Goal: Task Accomplishment & Management: Manage account settings

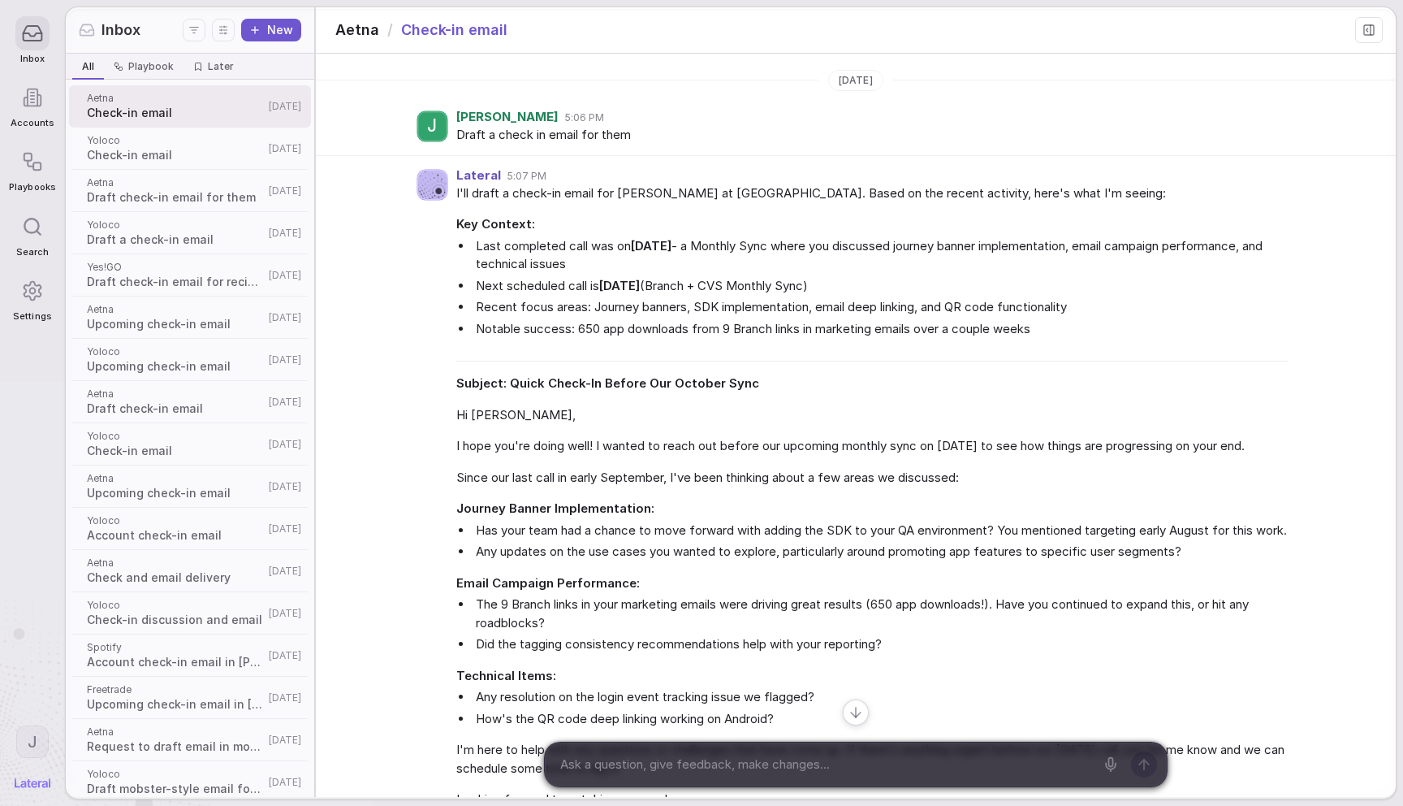
scroll to position [826, 0]
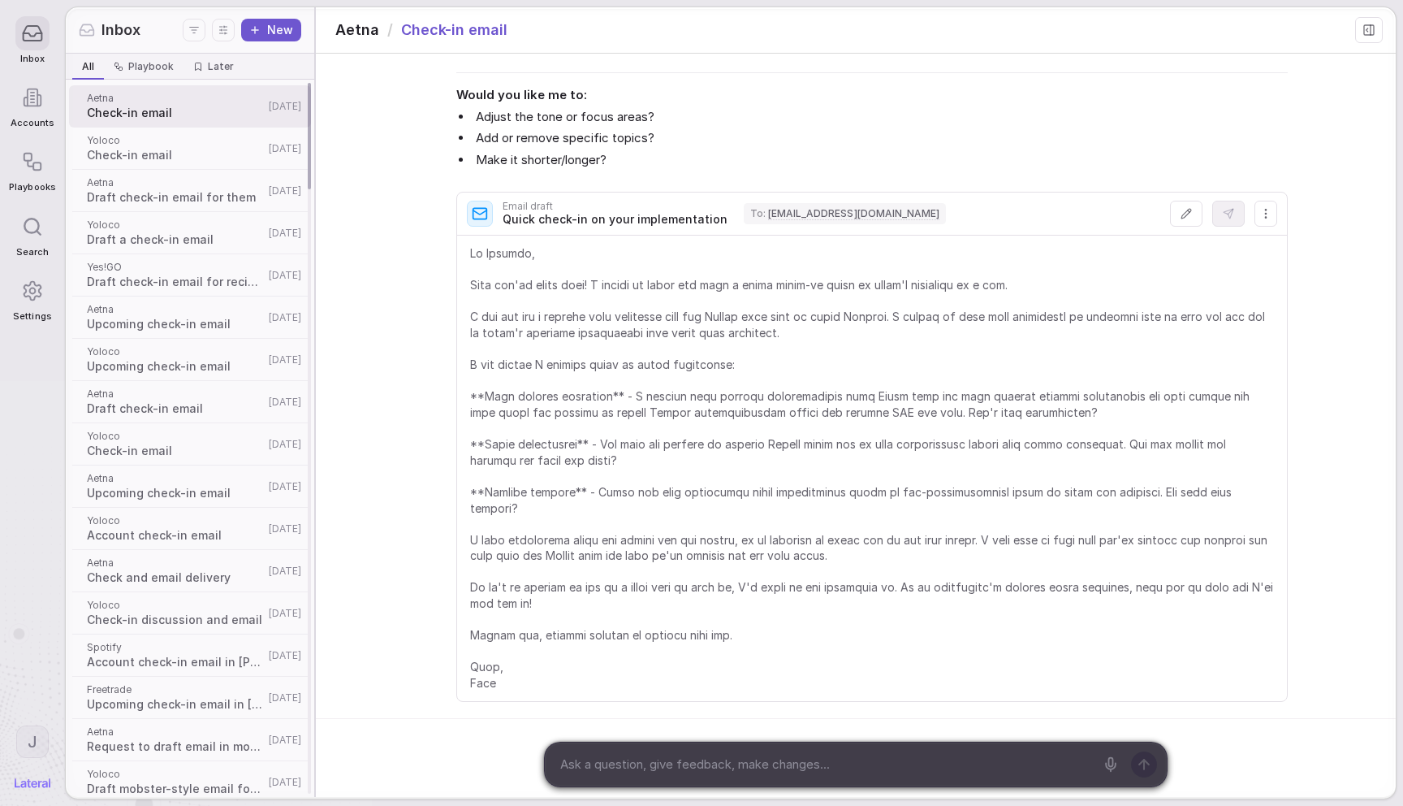
click at [173, 308] on span "Aetna" at bounding box center [175, 309] width 177 height 13
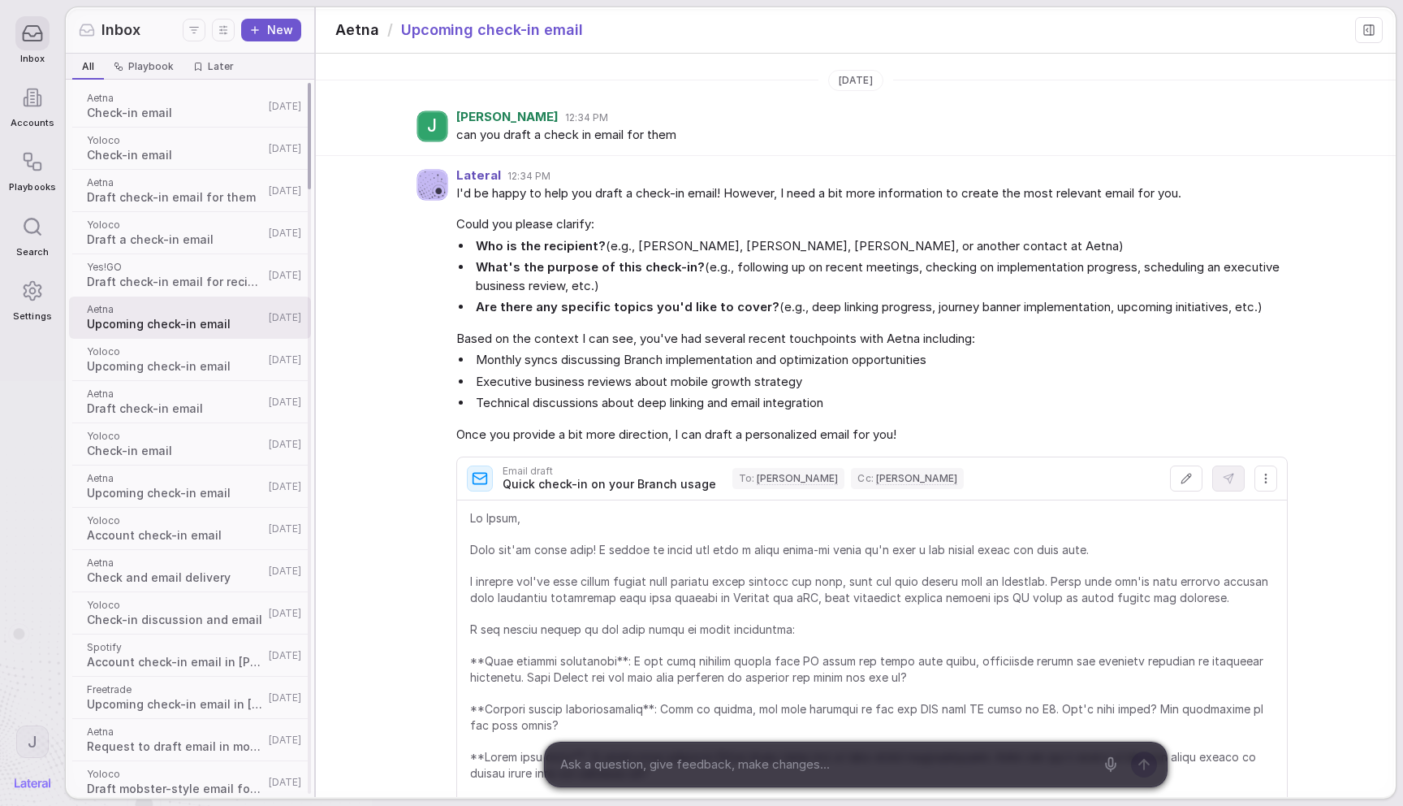
click at [161, 406] on span "Draft check-in email" at bounding box center [175, 408] width 177 height 16
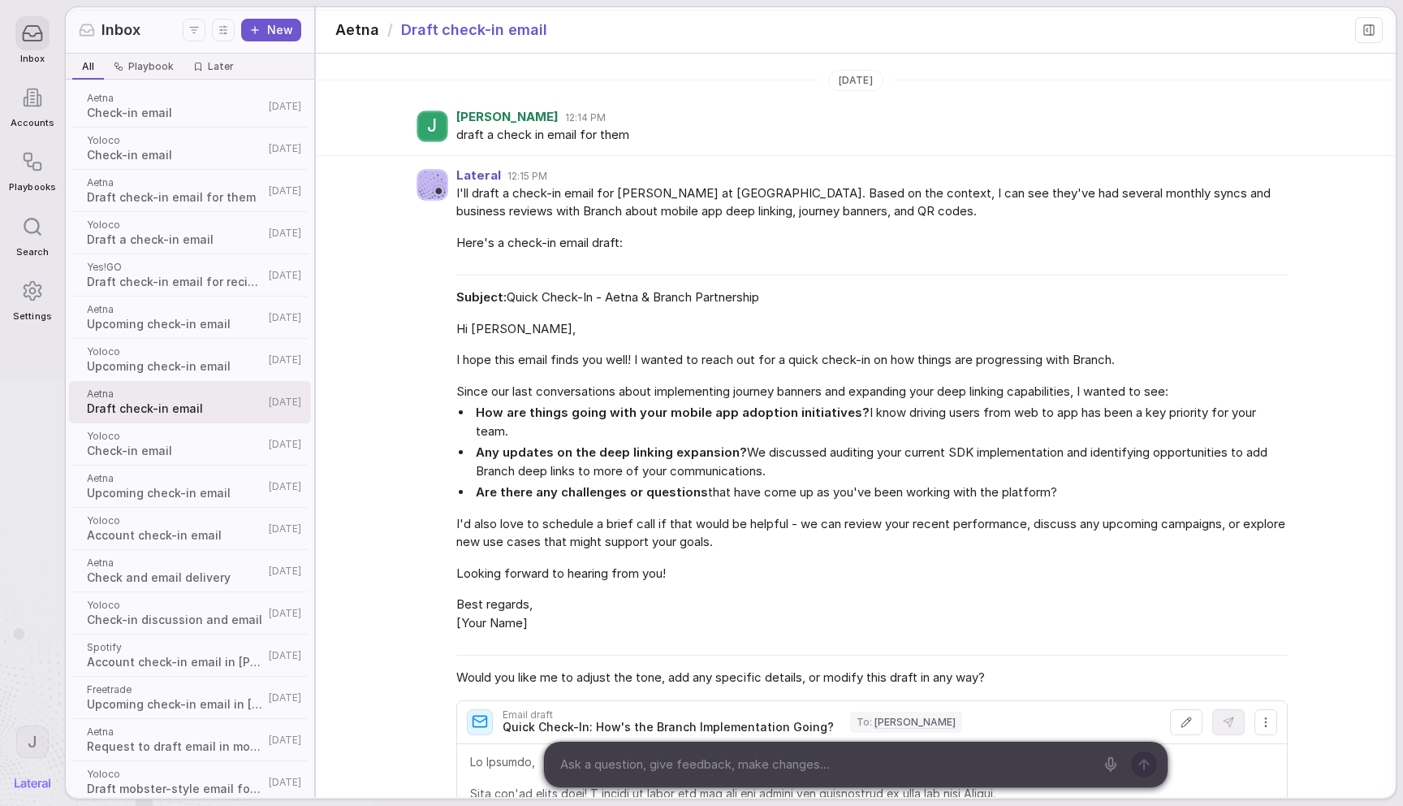
click at [1333, 170] on div "Lateral 12:15 PM I'll draft a check-in email for [PERSON_NAME] at [GEOGRAPHIC_D…" at bounding box center [856, 675] width 1080 height 1039
click at [379, 279] on div "Lateral 12:15 PM I'll draft a check-in email for [PERSON_NAME] at [GEOGRAPHIC_D…" at bounding box center [856, 675] width 1080 height 1039
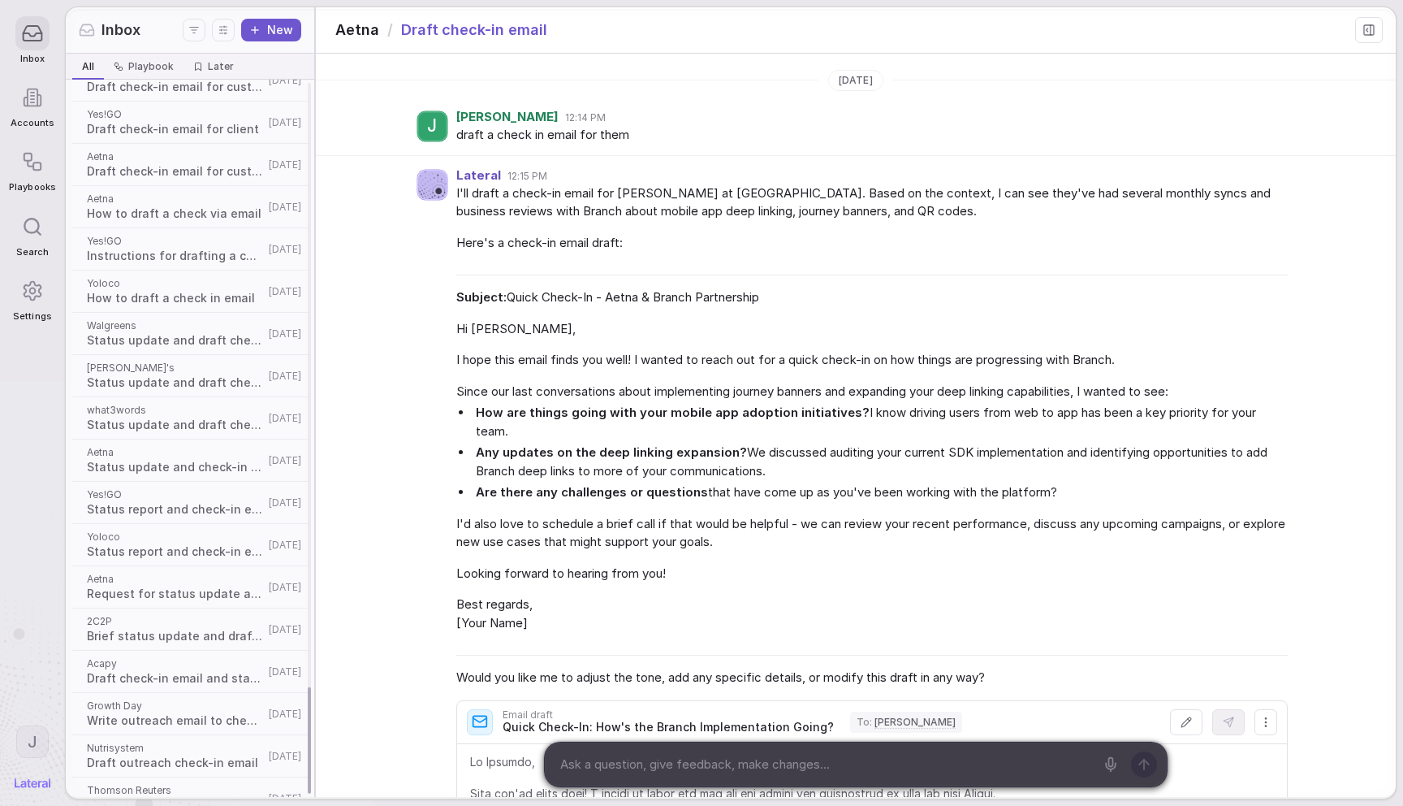
scroll to position [4067, 0]
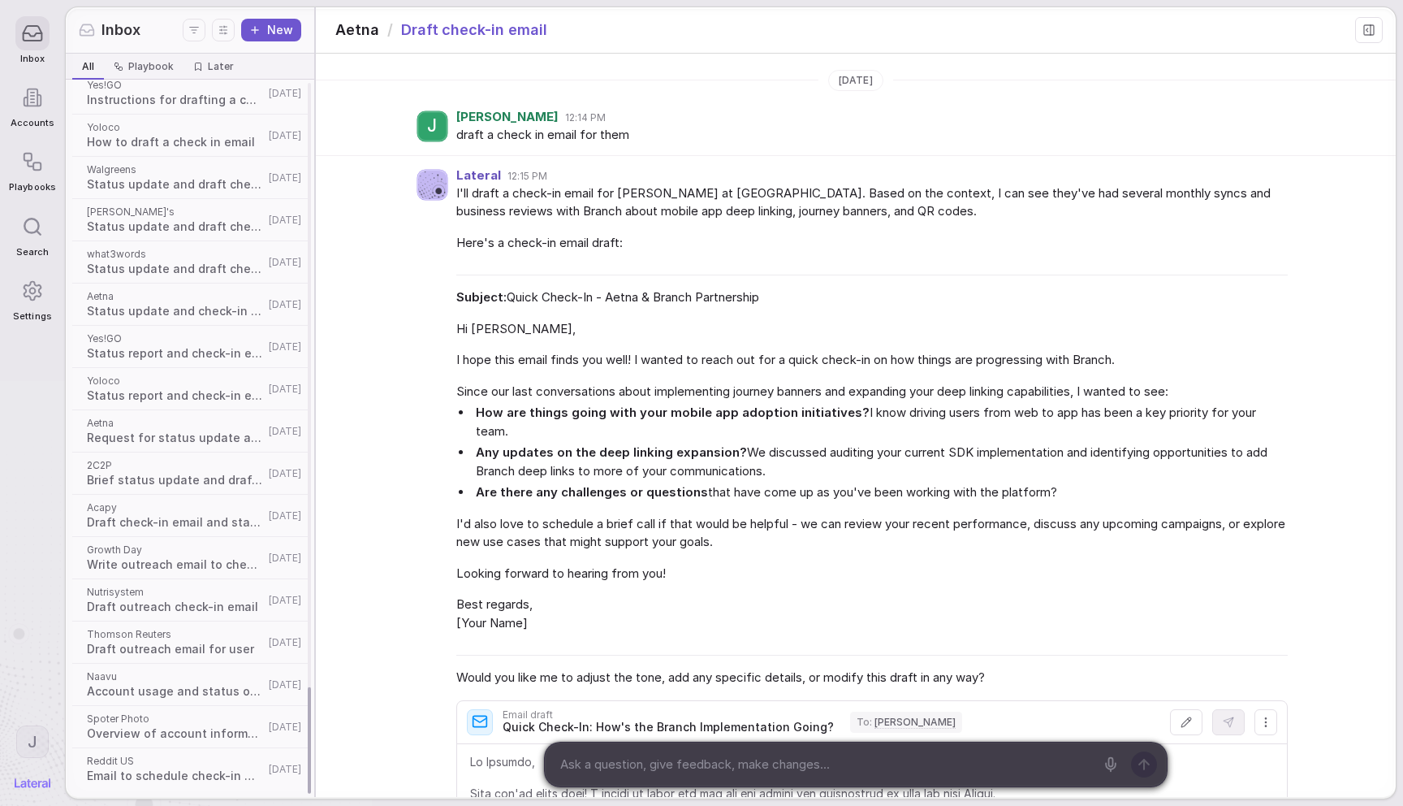
click at [155, 352] on span "Status report and check-in email draft" at bounding box center [175, 353] width 177 height 16
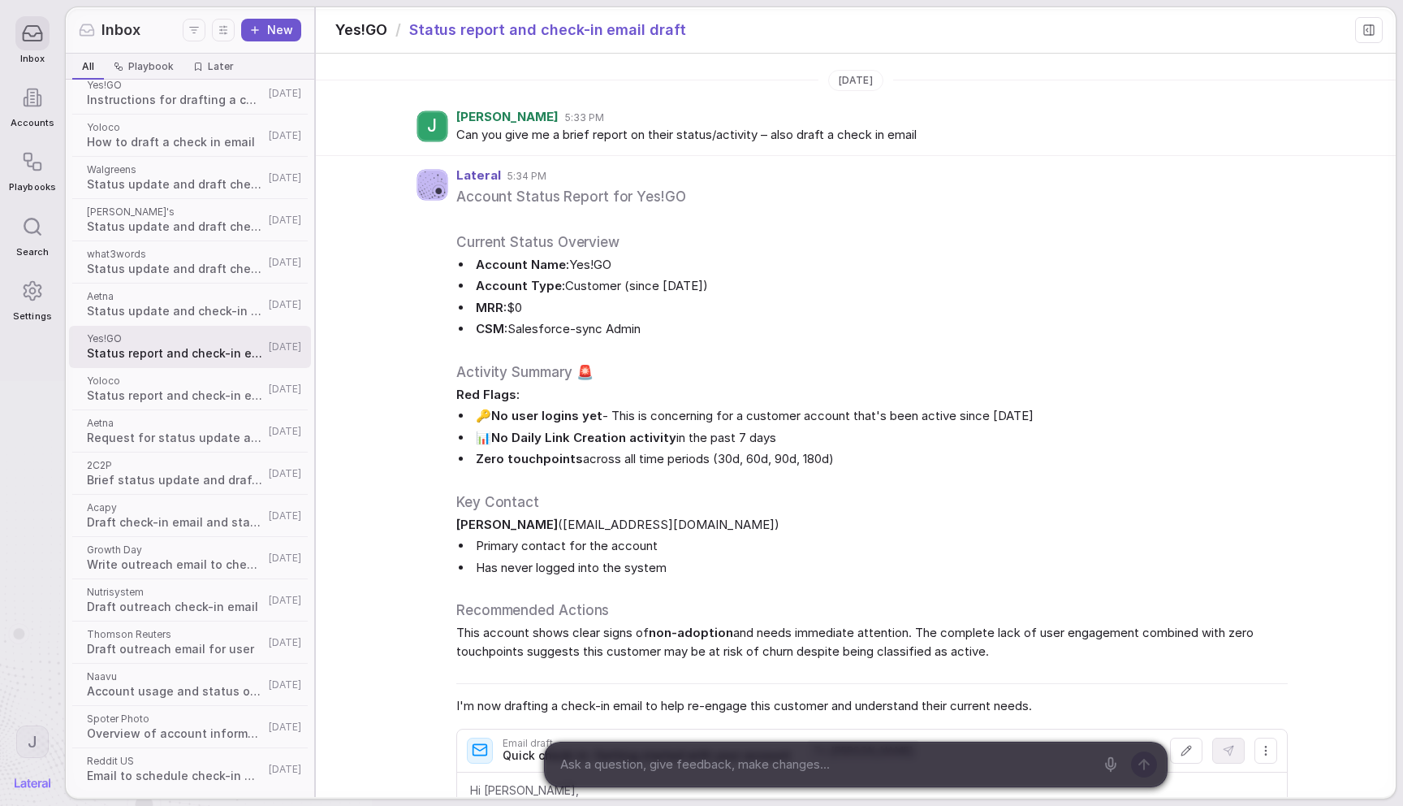
scroll to position [345, 0]
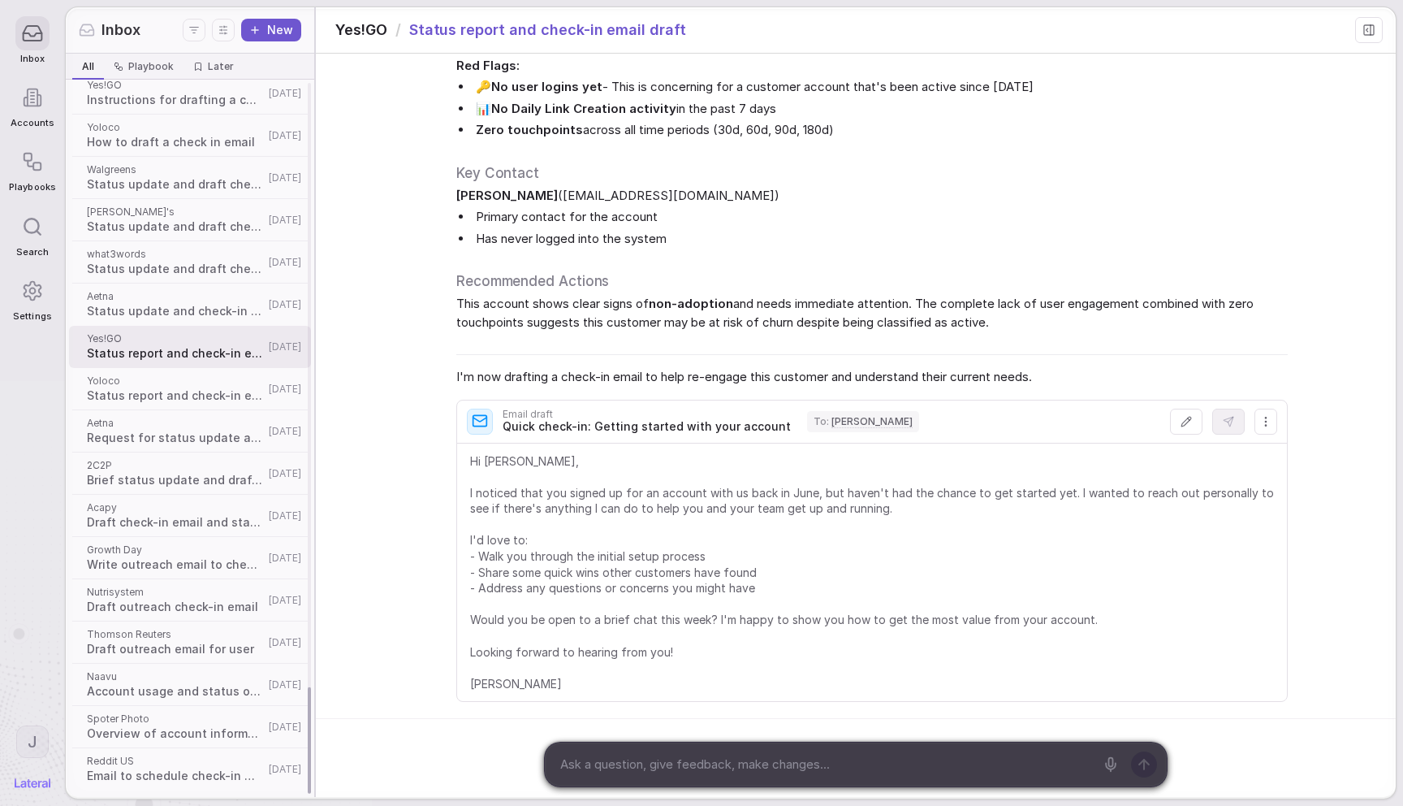
click at [203, 296] on span "Aetna" at bounding box center [175, 296] width 177 height 13
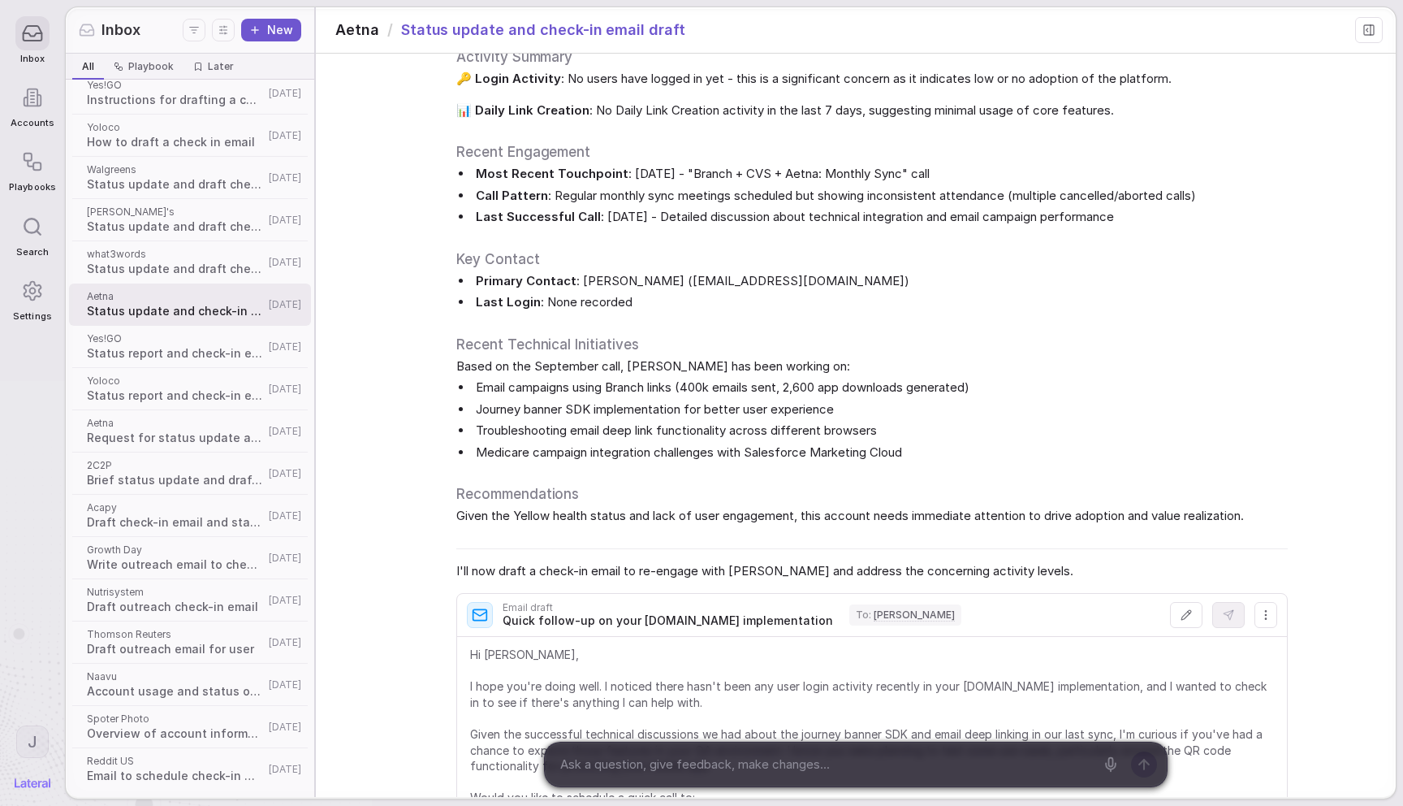
scroll to position [562, 0]
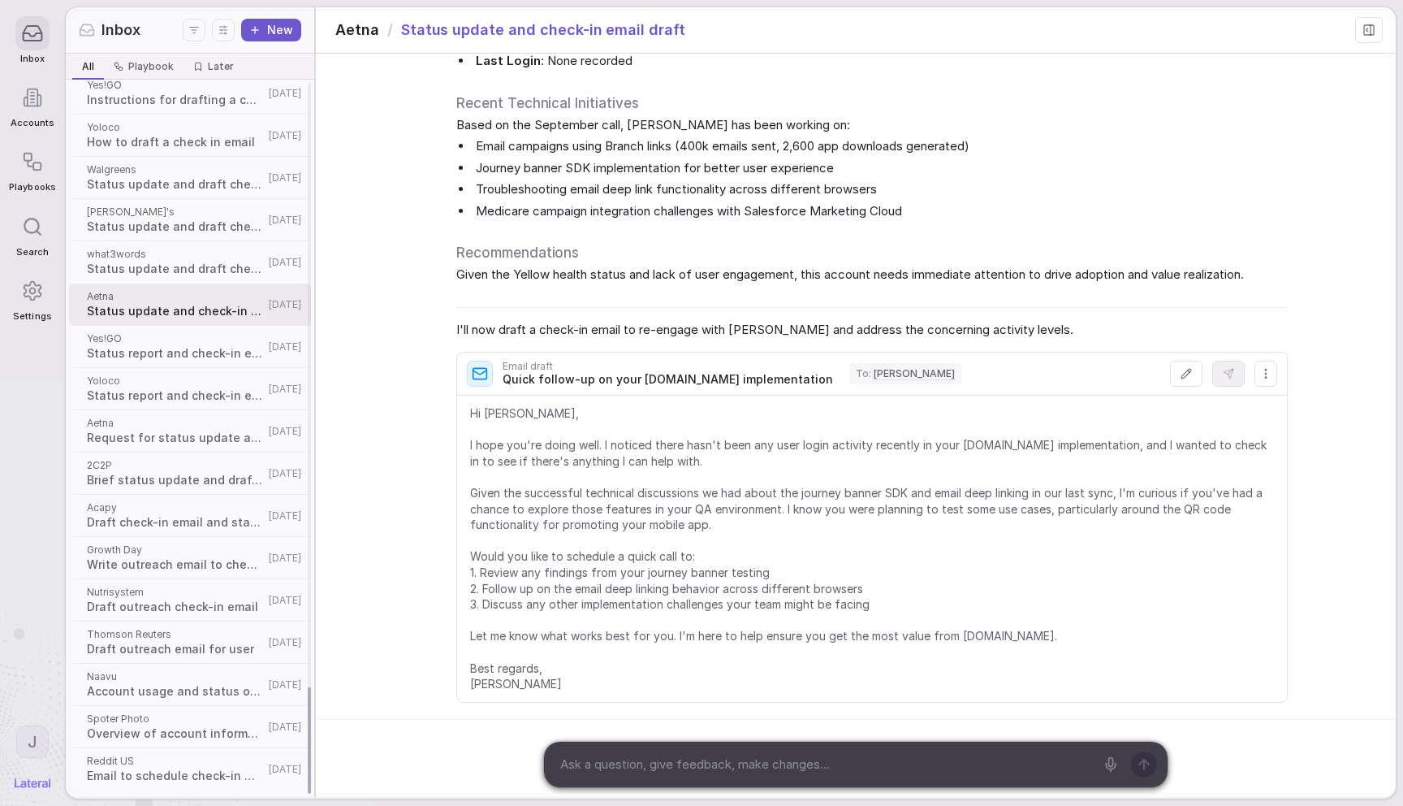
click at [189, 247] on div "what3words Status update and draft check-in email [DATE]" at bounding box center [190, 262] width 242 height 42
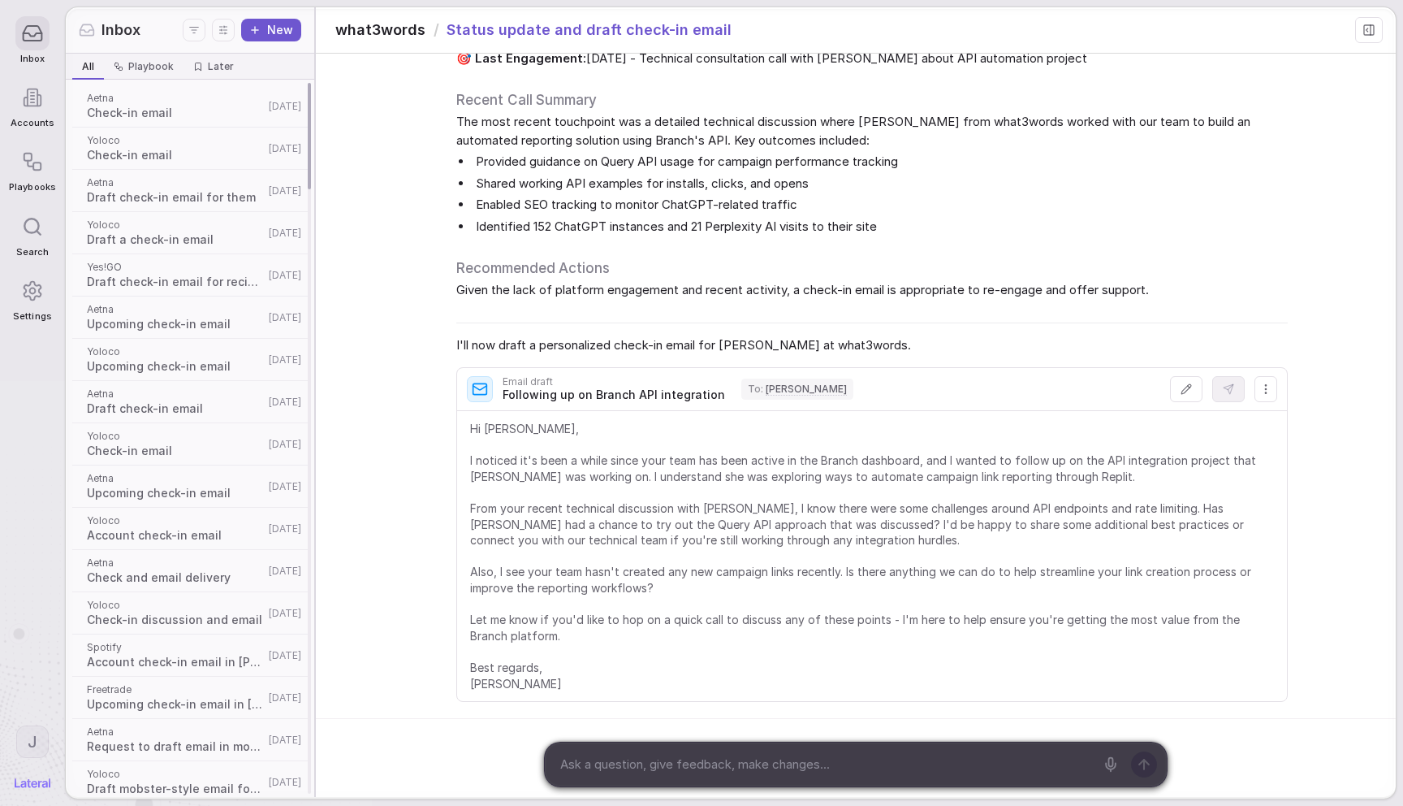
click at [132, 240] on span "Draft a check-in email" at bounding box center [175, 239] width 177 height 16
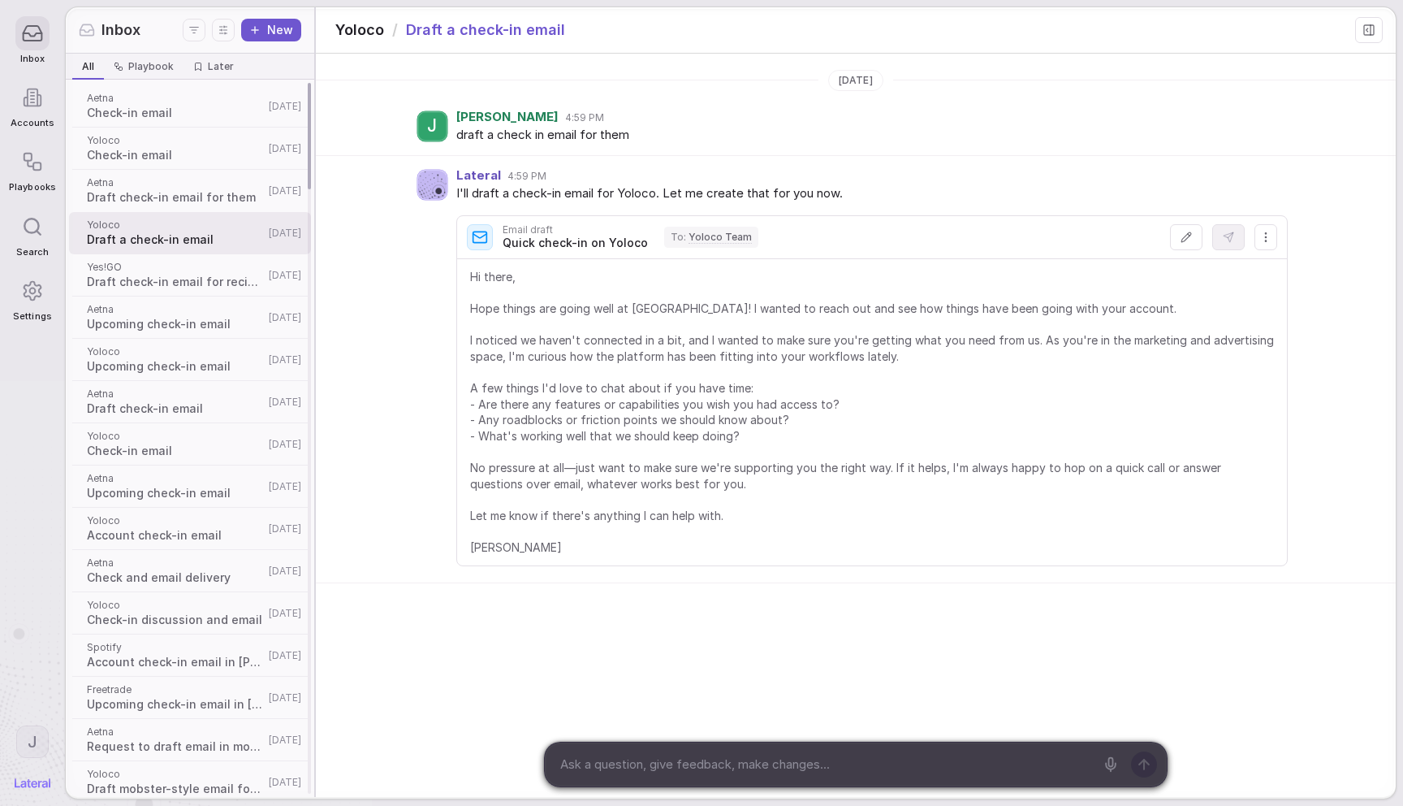
click at [128, 257] on div "Yes!GO Draft check-in email for recipient [DATE]" at bounding box center [190, 275] width 242 height 42
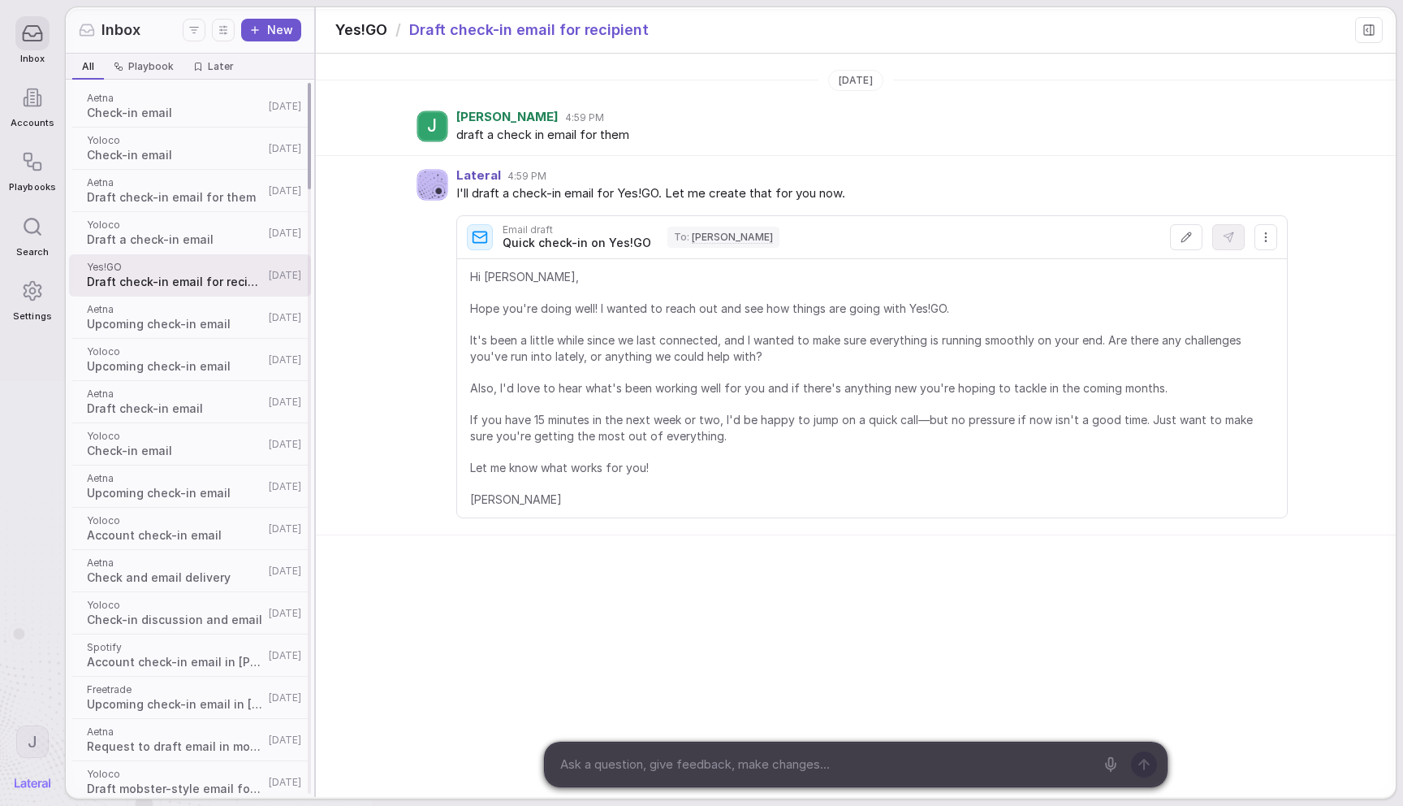
click at [152, 306] on span "Aetna" at bounding box center [175, 309] width 177 height 13
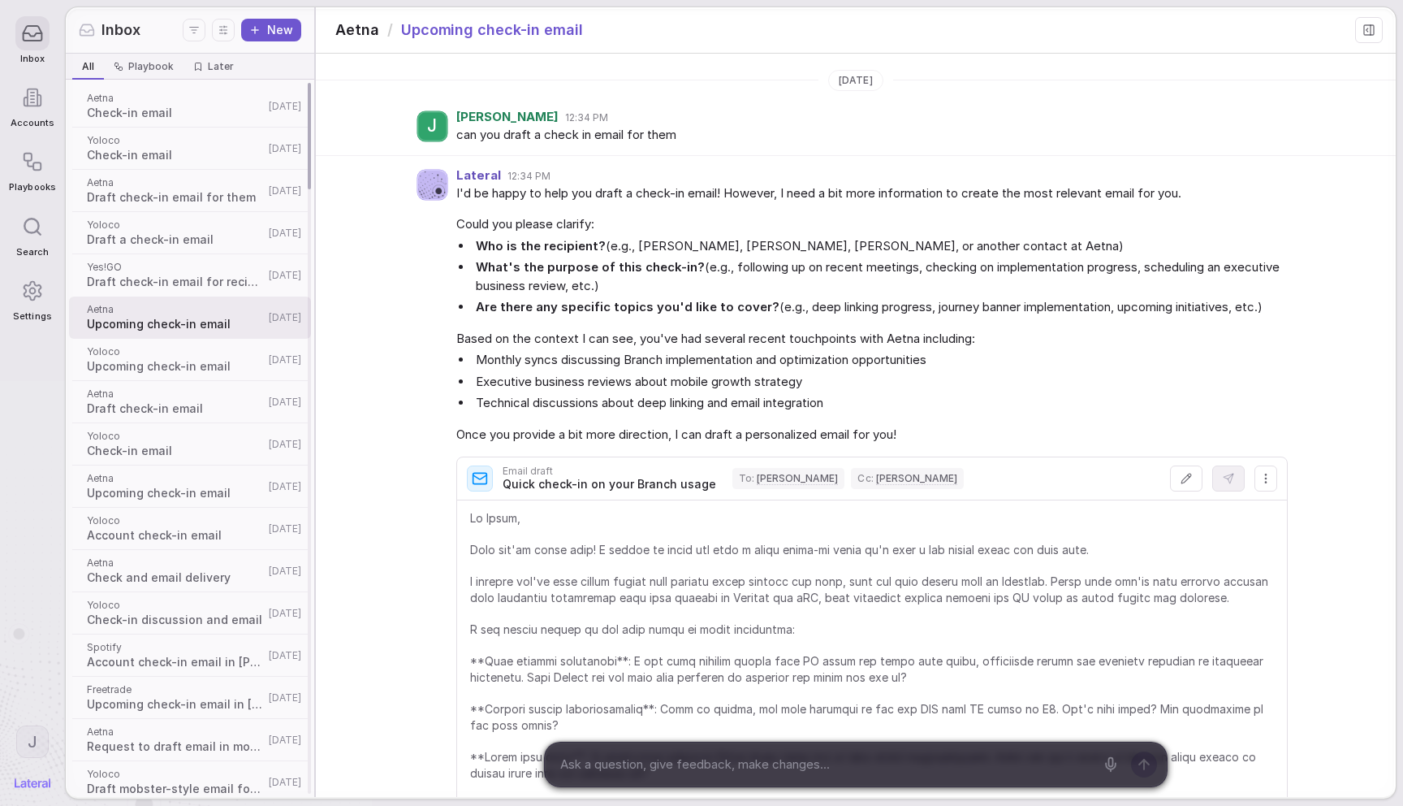
scroll to position [217, 0]
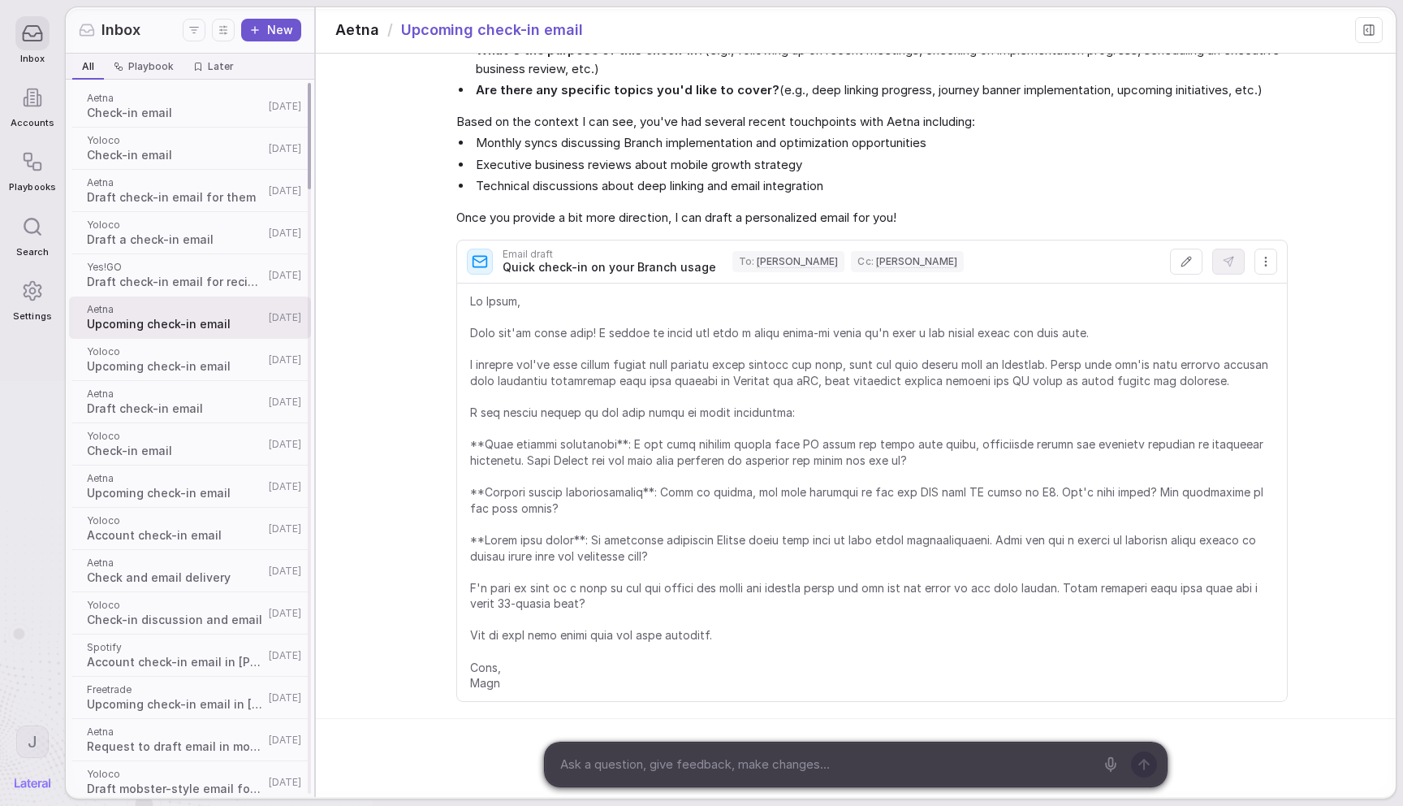
click at [158, 370] on span "Upcoming check-in email" at bounding box center [175, 366] width 177 height 16
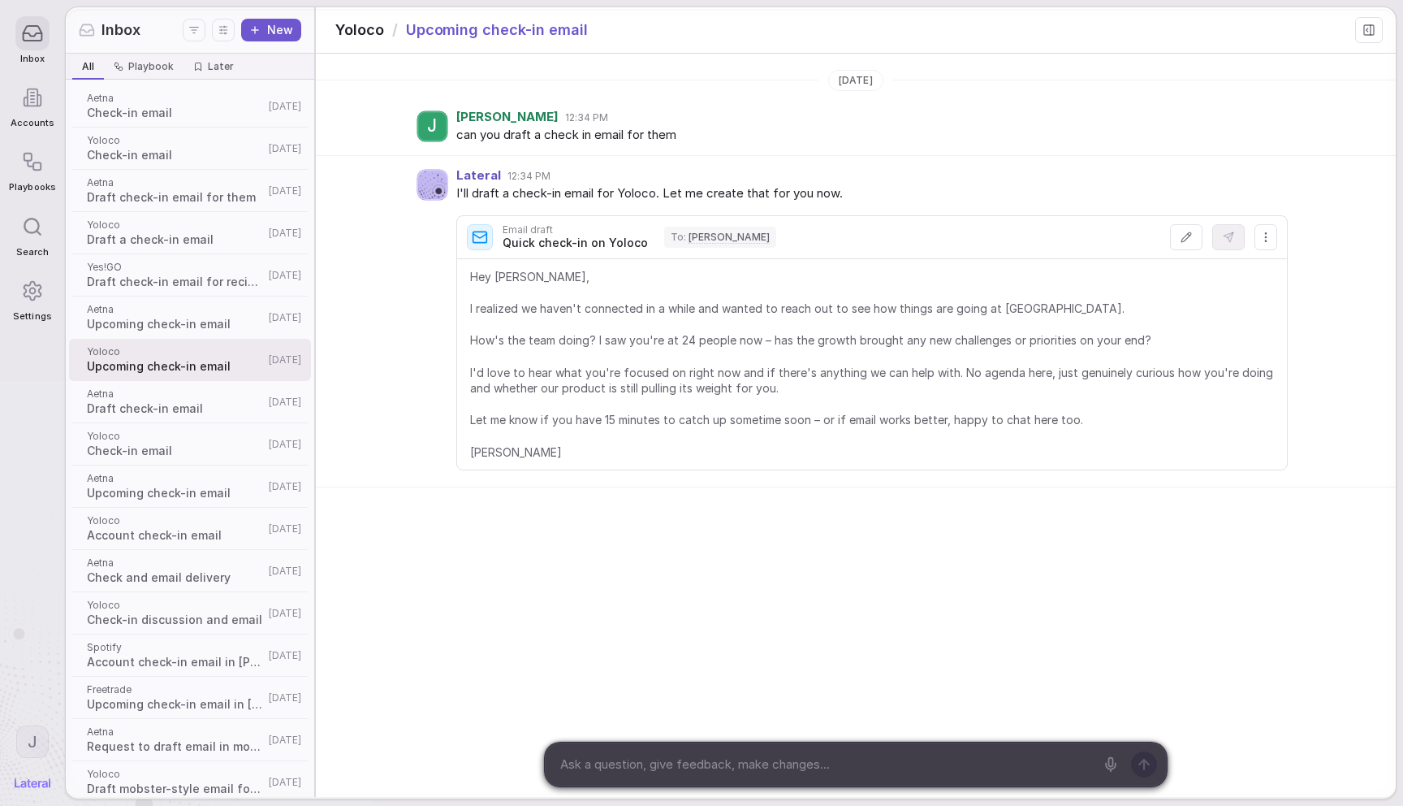
drag, startPoint x: 371, startPoint y: 403, endPoint x: 363, endPoint y: 402, distance: 8.2
click at [373, 402] on div "Lateral 12:34 PM I'll draft a check-in email for Yoloco. Let me create that for…" at bounding box center [856, 322] width 1080 height 332
click at [1376, 32] on button at bounding box center [1369, 30] width 28 height 26
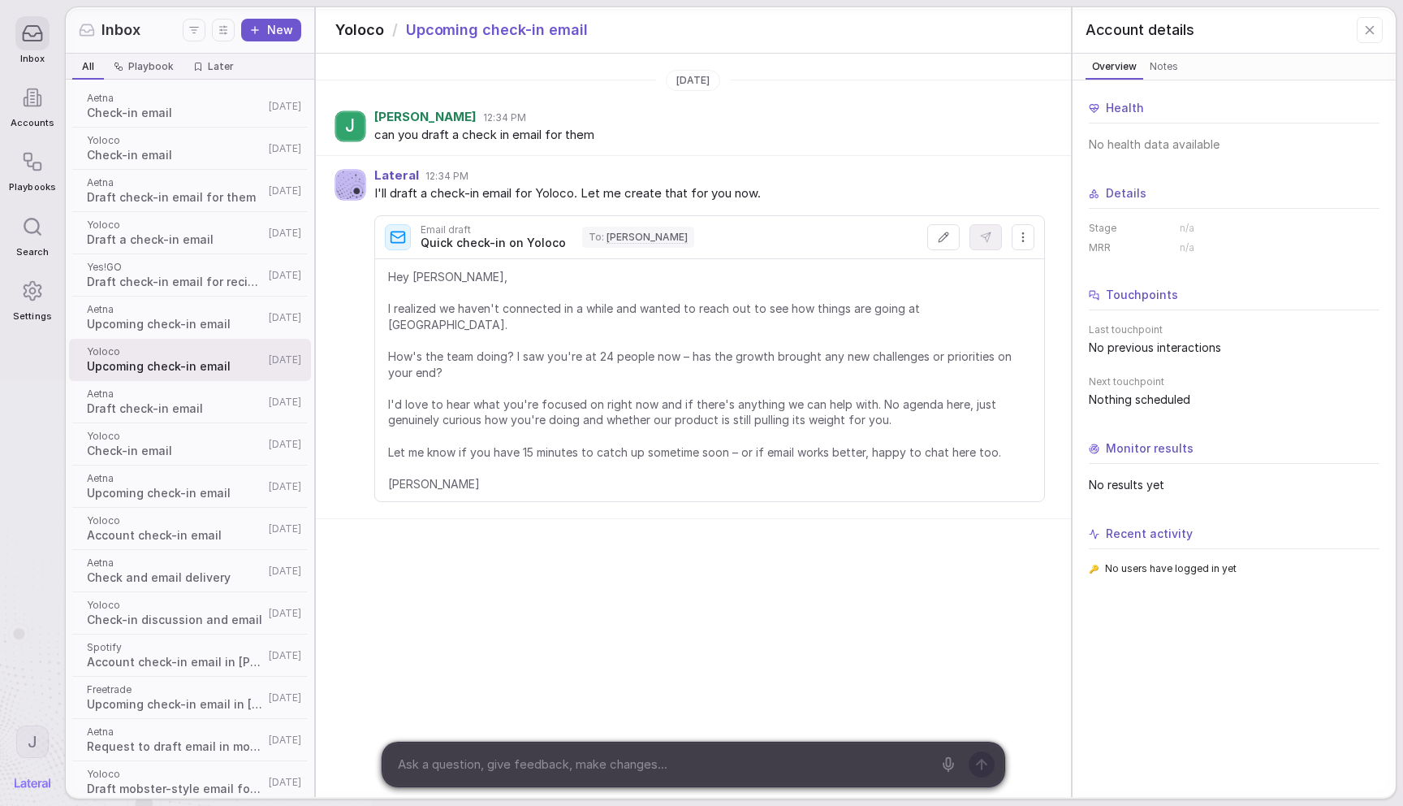
click at [1371, 23] on icon at bounding box center [1370, 30] width 15 height 15
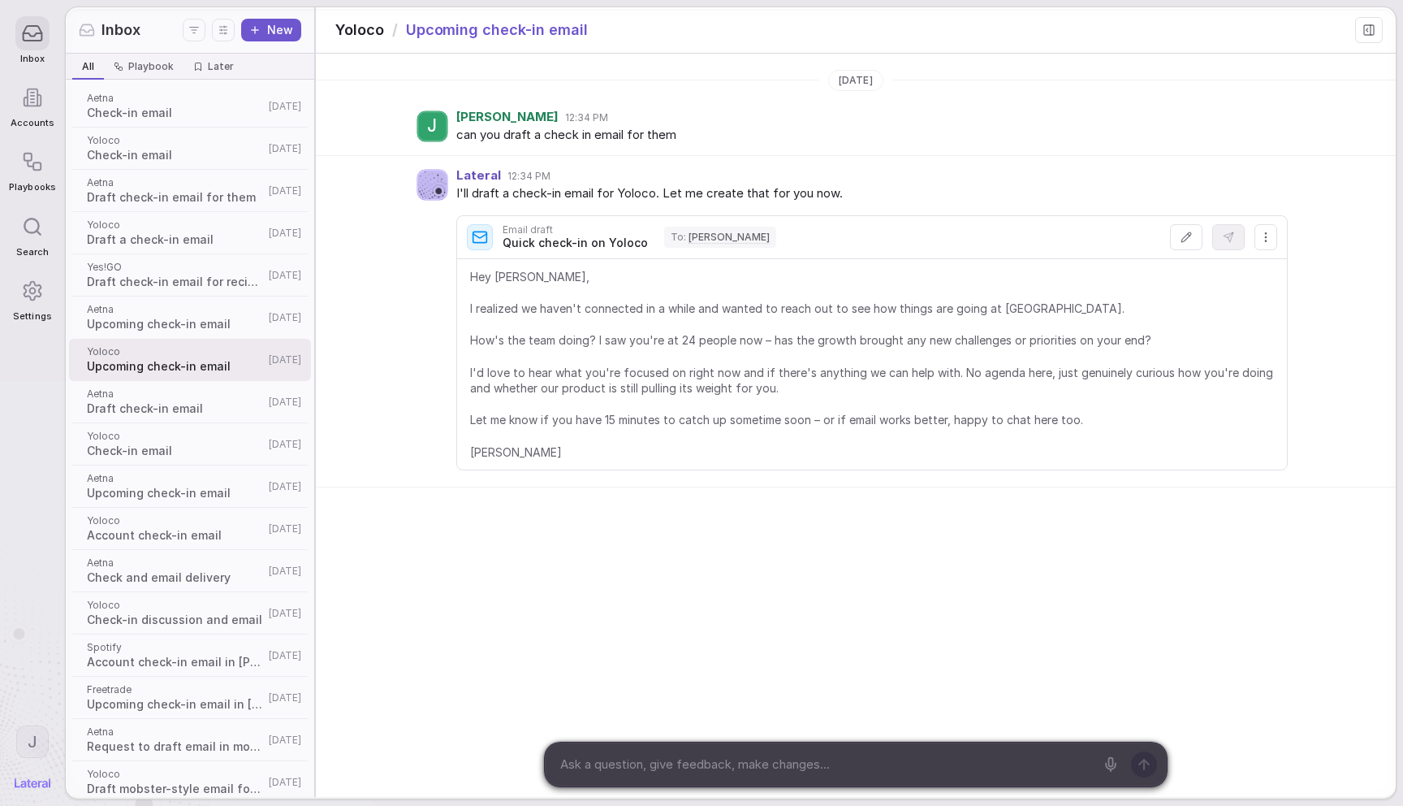
click at [1200, 114] on div "J [PERSON_NAME] 12:34 PM" at bounding box center [872, 117] width 832 height 14
click at [1368, 30] on icon at bounding box center [1369, 30] width 13 height 13
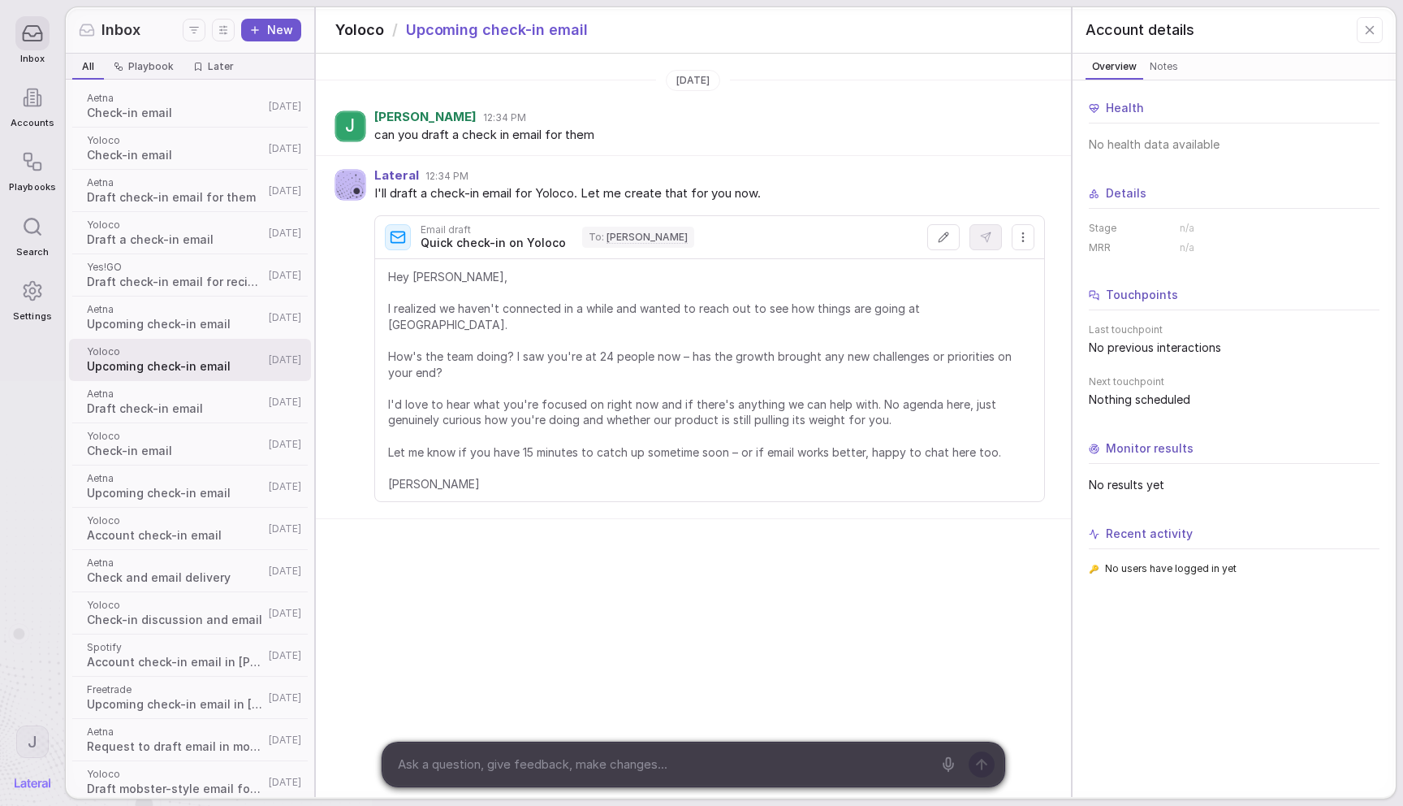
click at [1369, 28] on icon at bounding box center [1370, 30] width 7 height 7
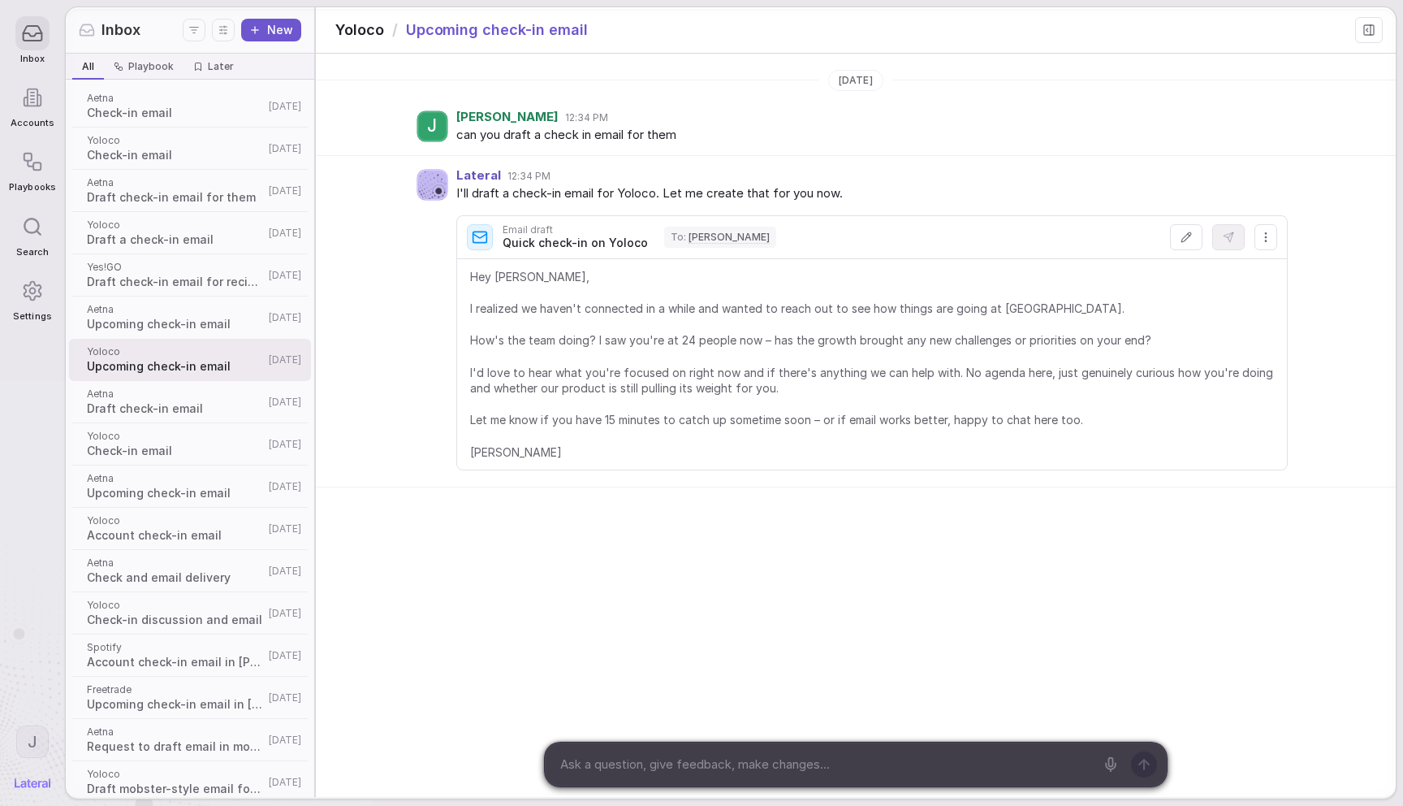
click at [1373, 28] on rect at bounding box center [1369, 30] width 10 height 10
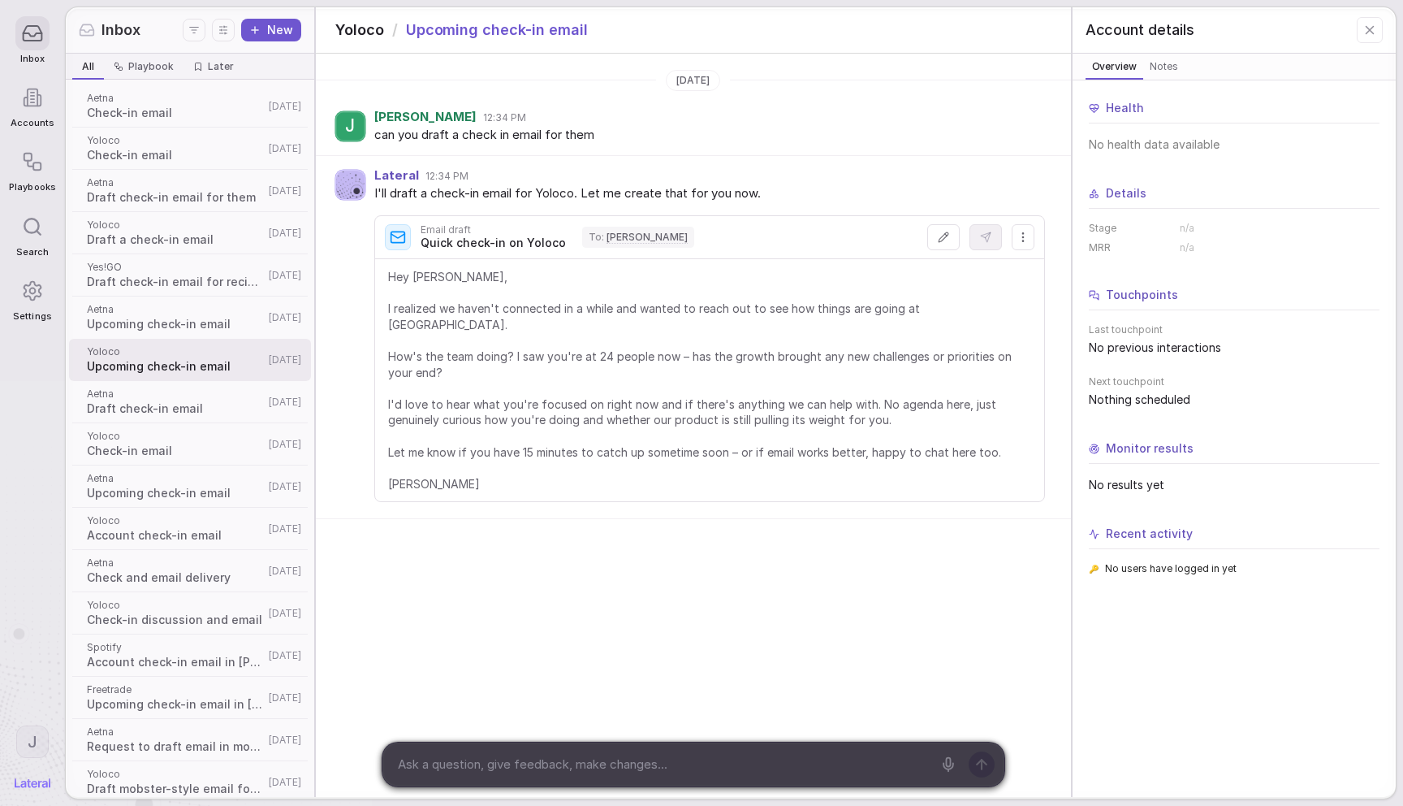
click at [1373, 28] on icon at bounding box center [1370, 30] width 15 height 15
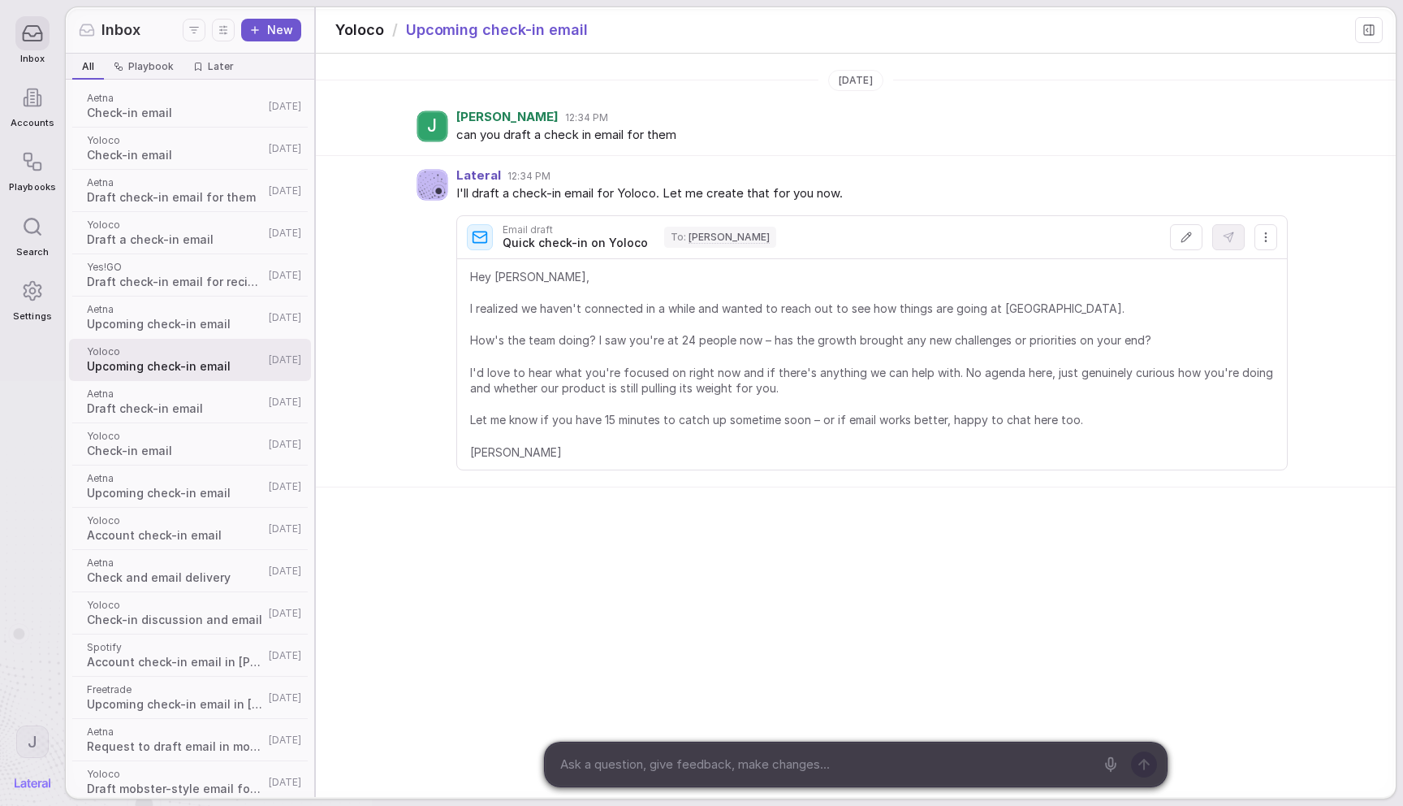
click at [1168, 98] on div "[PERSON_NAME] 12:34 PM can you draft a check in email for them" at bounding box center [856, 126] width 1080 height 58
click at [389, 102] on div "[PERSON_NAME] 12:34 PM can you draft a check in email for them" at bounding box center [856, 126] width 1080 height 58
click at [191, 32] on html "Inbox Accounts Playbooks Search Settings J Inbox New All All Playbook Playbook …" at bounding box center [701, 403] width 1403 height 806
click at [181, 28] on html "Inbox Accounts Playbooks Search Settings J Inbox New All All Playbook Playbook …" at bounding box center [701, 403] width 1403 height 806
click at [200, 28] on html "Inbox Accounts Playbooks Search Settings J Inbox New All All Playbook Playbook …" at bounding box center [701, 403] width 1403 height 806
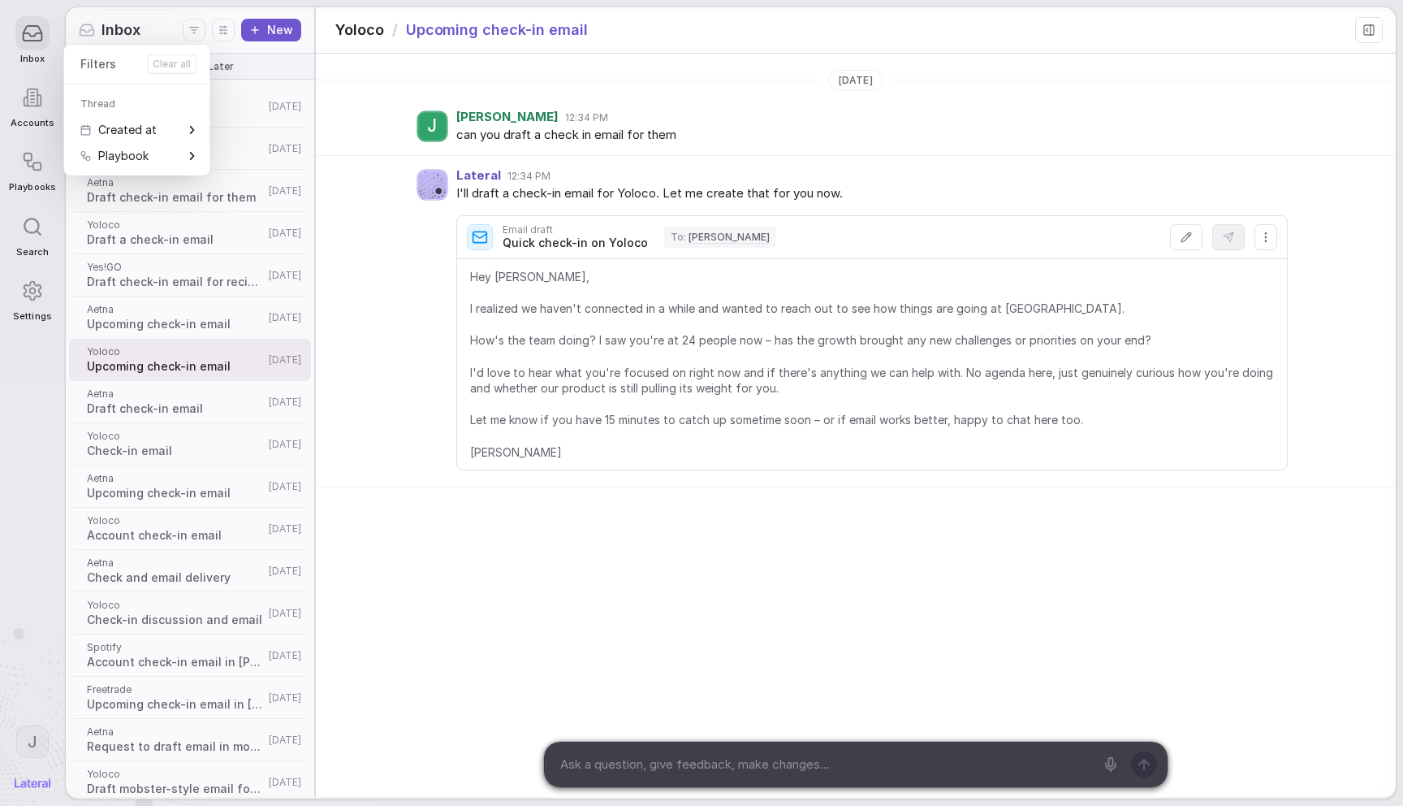
click at [174, 26] on html "Inbox Accounts Playbooks Search Settings J Inbox New All All Playbook Playbook …" at bounding box center [701, 403] width 1403 height 806
click at [215, 27] on button "Display settings" at bounding box center [223, 30] width 23 height 23
click at [162, 26] on div "Inbox" at bounding box center [131, 29] width 104 height 21
